Goal: Task Accomplishment & Management: Manage account settings

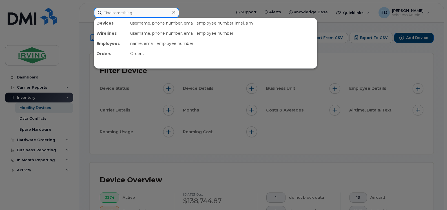
click at [123, 14] on input at bounding box center [136, 13] width 85 height 10
paste input "[PHONE_NUMBER]"
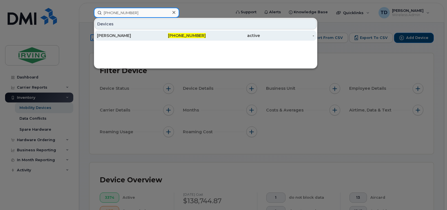
type input "[PHONE_NUMBER]"
click at [188, 35] on span "[PHONE_NUMBER]" at bounding box center [187, 35] width 38 height 5
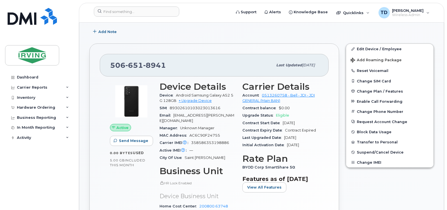
scroll to position [113, 0]
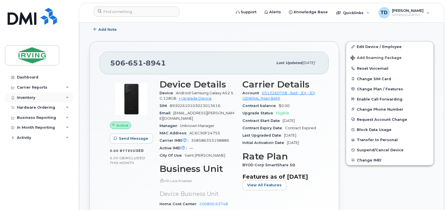
click at [67, 95] on div "Inventory" at bounding box center [39, 97] width 68 height 10
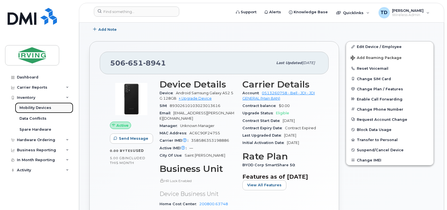
click at [49, 108] on div "Mobility Devices" at bounding box center [35, 107] width 32 height 5
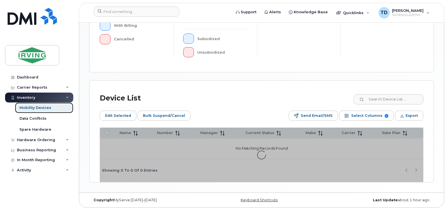
scroll to position [210, 0]
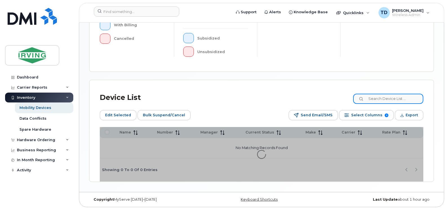
click at [376, 97] on input at bounding box center [388, 99] width 70 height 10
paste input "[PHONE_NUMBER]"
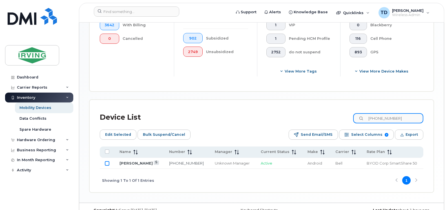
type input "[PHONE_NUMBER]"
click at [108, 164] on input "Row Unselected" at bounding box center [107, 163] width 5 height 5
checkbox input "true"
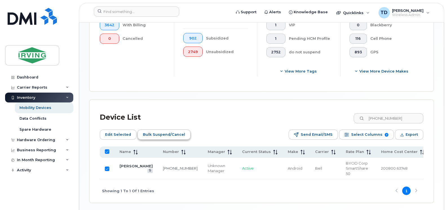
click at [164, 134] on span "Bulk Suspend/Cancel" at bounding box center [164, 134] width 42 height 8
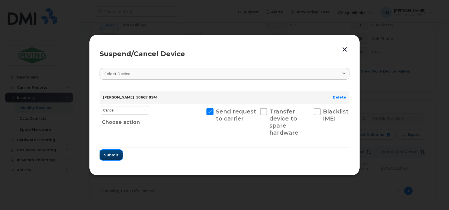
click at [113, 157] on span "Submit" at bounding box center [111, 154] width 14 height 5
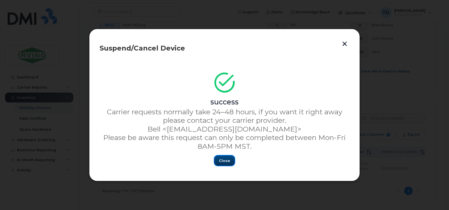
click at [219, 159] on button "Close" at bounding box center [224, 160] width 20 height 10
